Goal: Check status: Check status

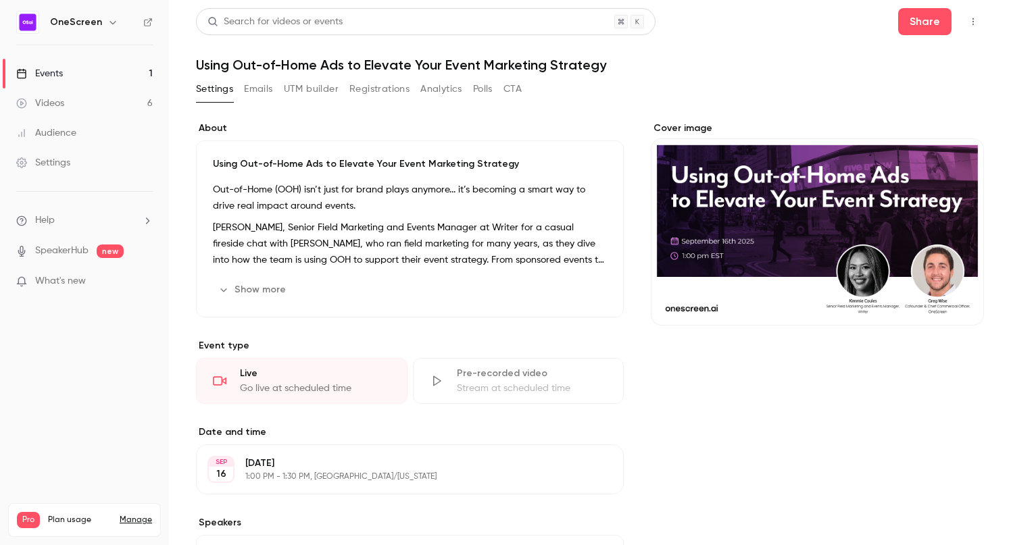
click at [113, 73] on link "Events 1" at bounding box center [84, 74] width 169 height 30
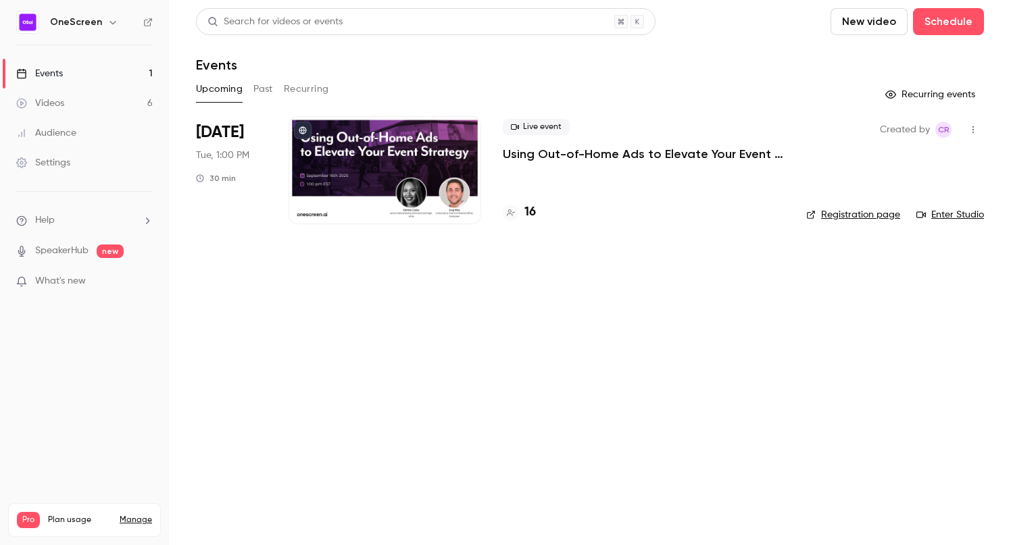
click at [571, 155] on p "Using Out-of-Home Ads to Elevate Your Event Marketing Strategy" at bounding box center [644, 154] width 282 height 16
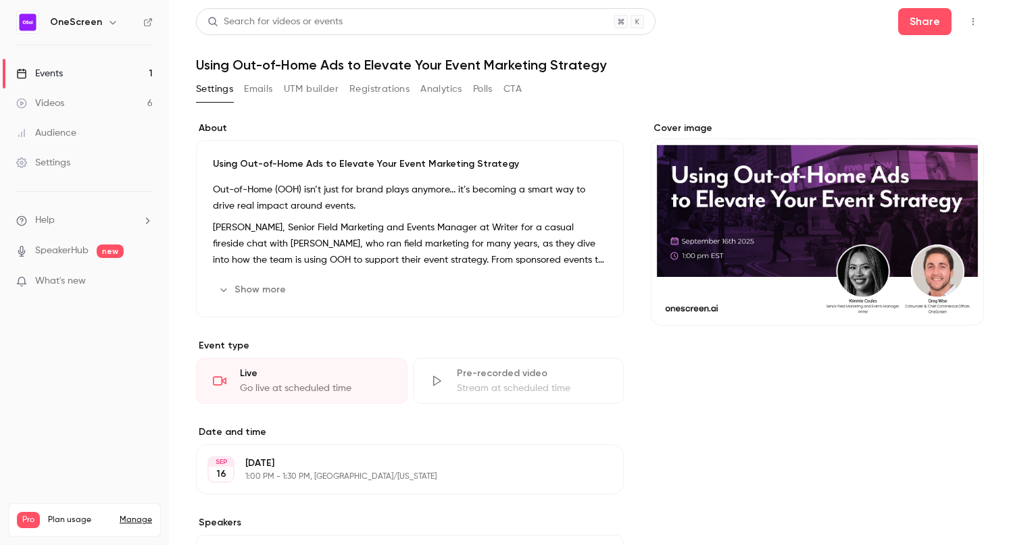
click at [382, 93] on button "Registrations" at bounding box center [379, 89] width 60 height 22
